Goal: Information Seeking & Learning: Learn about a topic

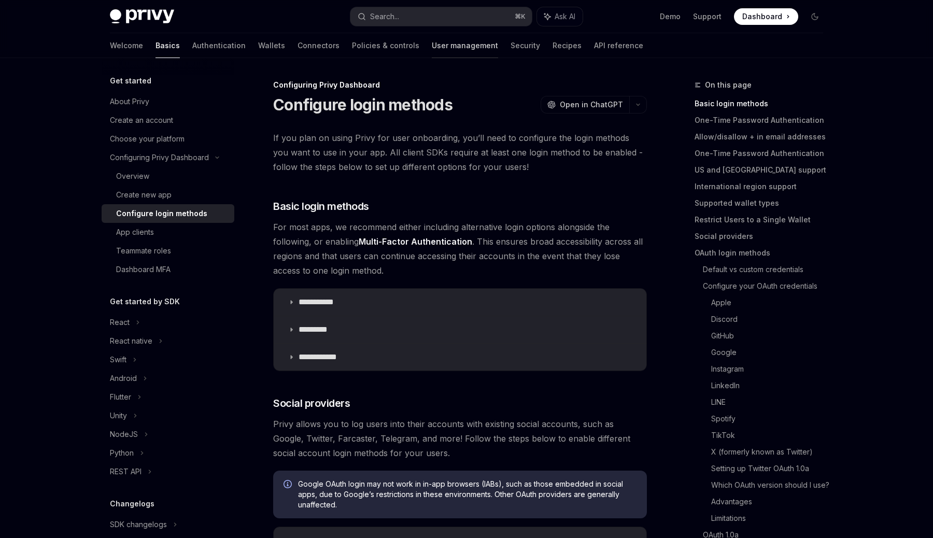
click at [432, 52] on link "User management" at bounding box center [465, 45] width 66 height 25
type textarea "*"
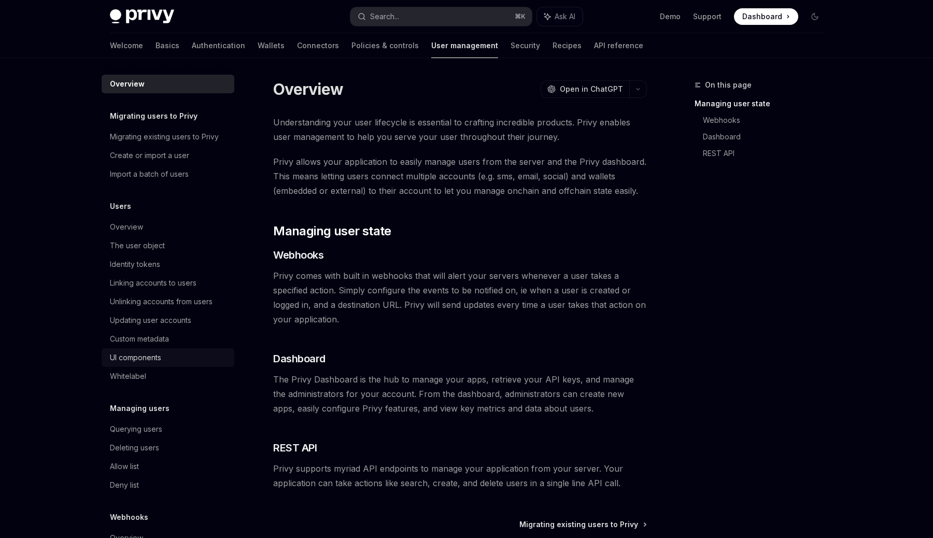
click at [148, 357] on div "UI components" at bounding box center [135, 357] width 51 height 12
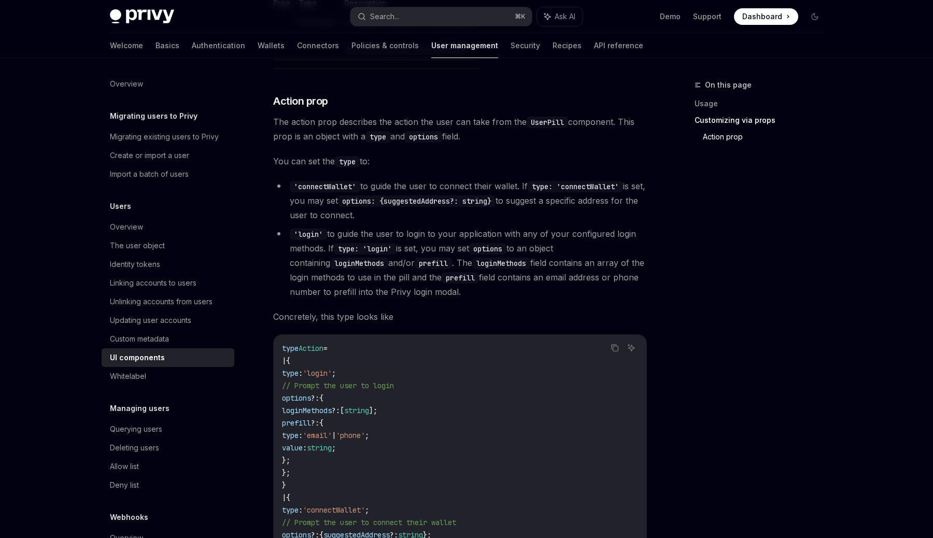
scroll to position [1770, 0]
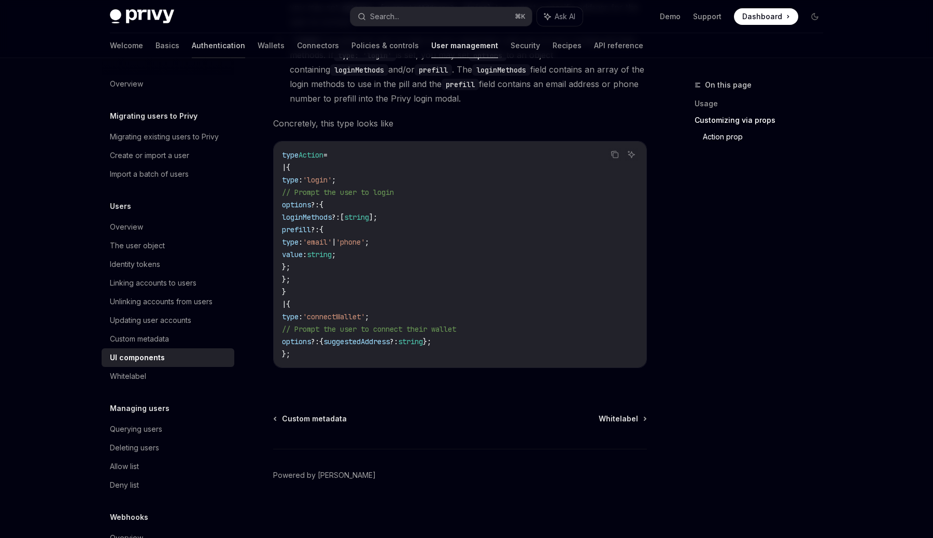
click at [192, 41] on link "Authentication" at bounding box center [218, 45] width 53 height 25
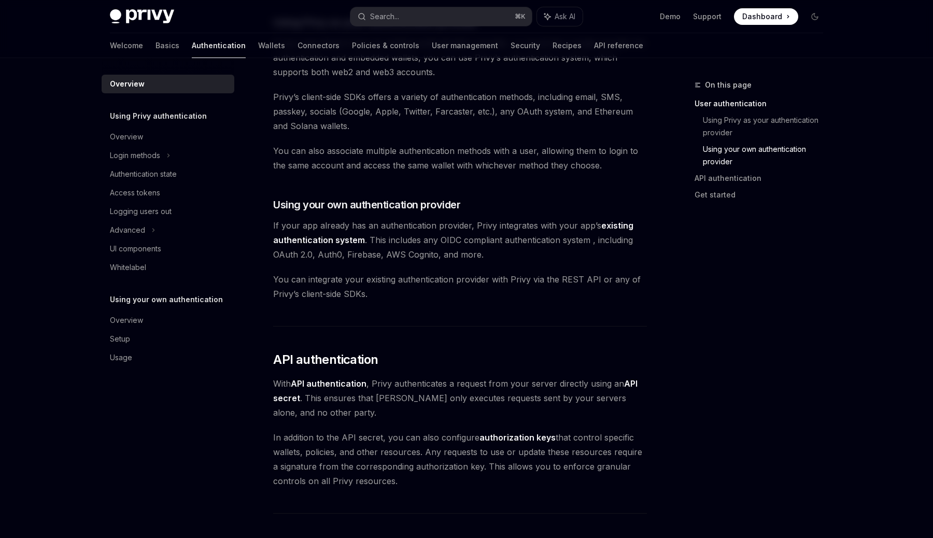
scroll to position [763, 0]
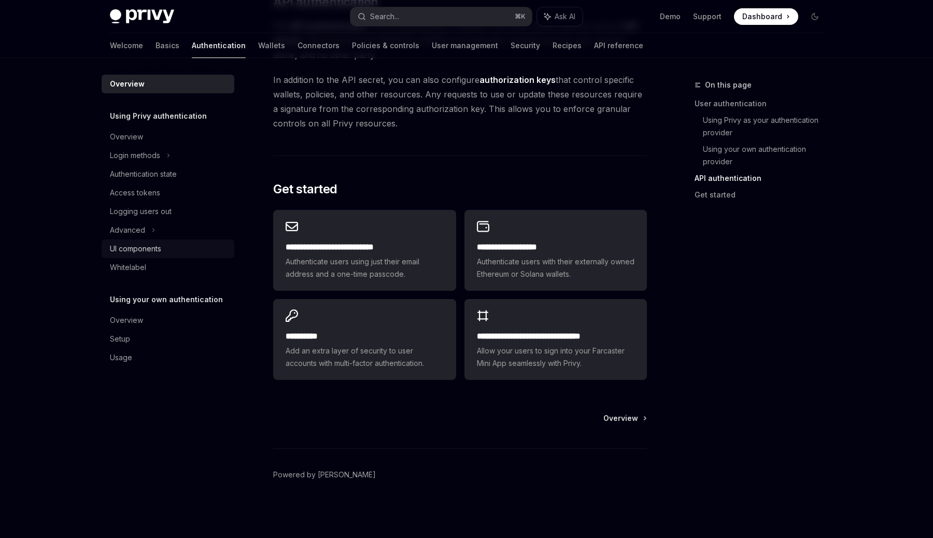
click at [152, 242] on div "UI components" at bounding box center [135, 248] width 51 height 12
type textarea "*"
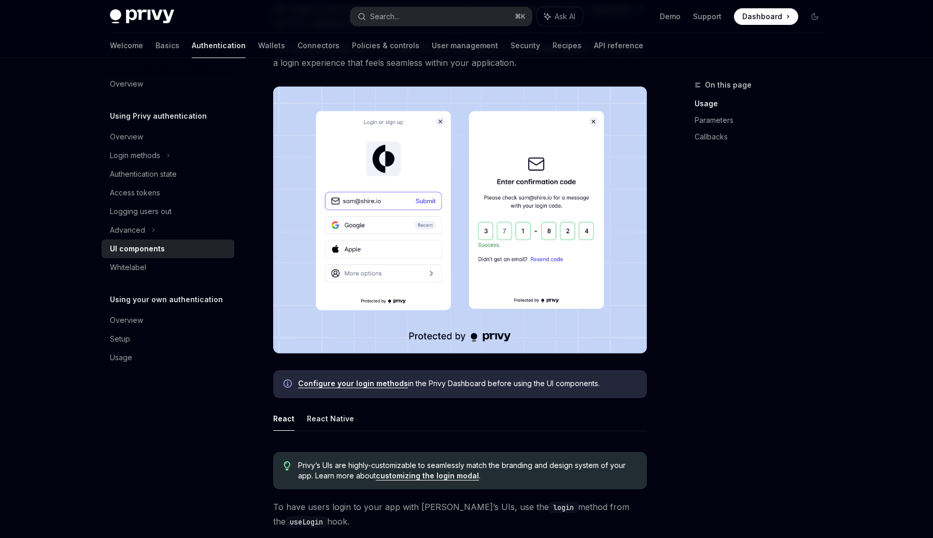
scroll to position [172, 0]
